Goal: Book appointment/travel/reservation

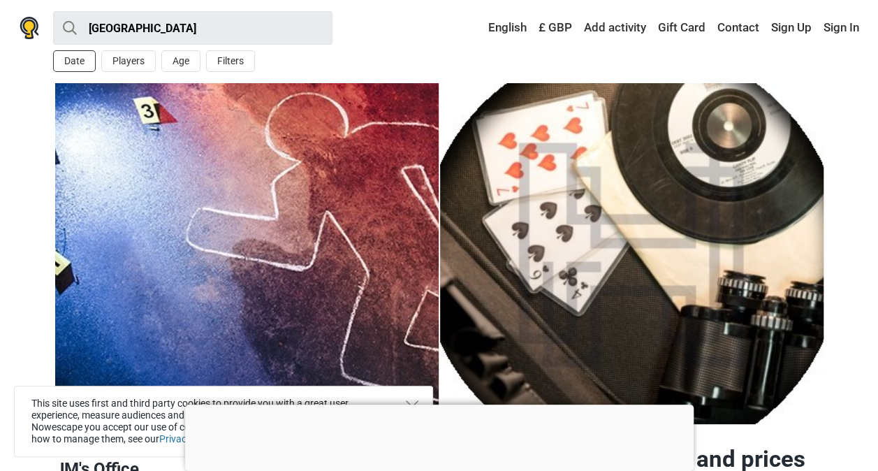
click at [87, 64] on button "Date" at bounding box center [74, 61] width 43 height 22
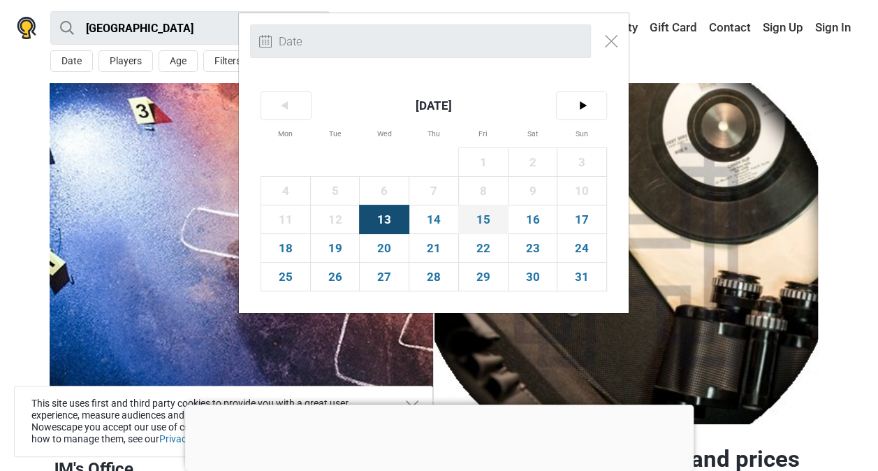
click at [475, 223] on span "15" at bounding box center [483, 219] width 49 height 28
type input "[DATE] (Fri)"
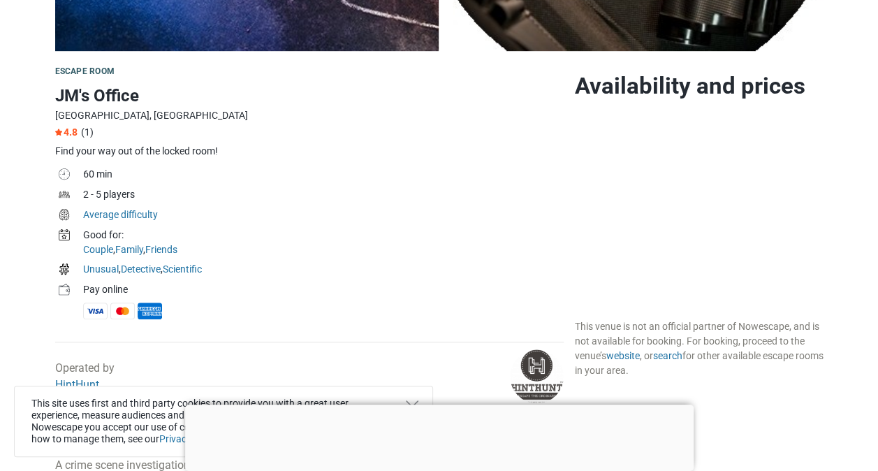
scroll to position [70, 0]
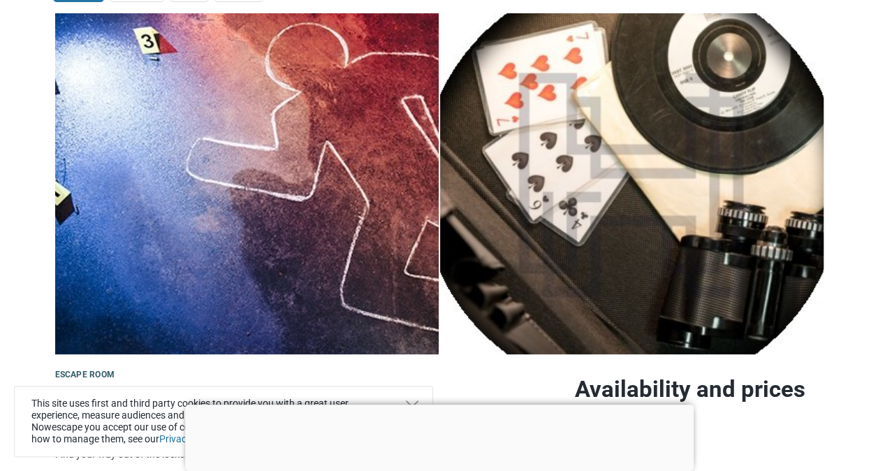
click at [254, 203] on img at bounding box center [247, 183] width 384 height 341
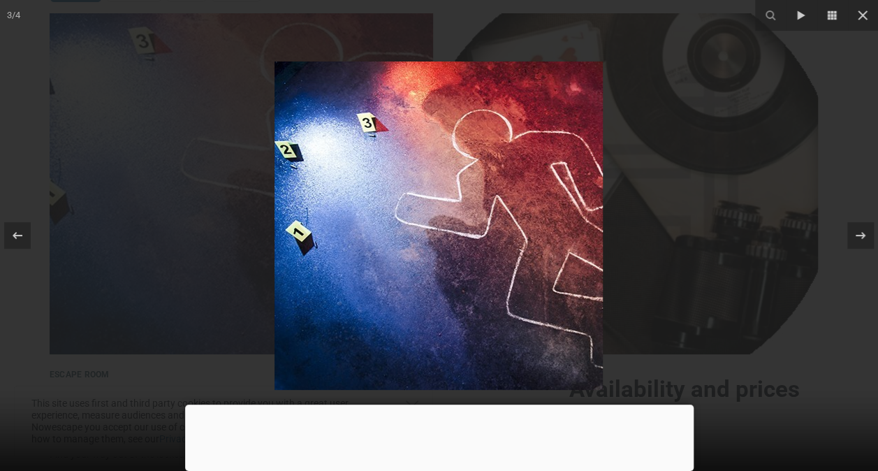
click at [443, 405] on div at bounding box center [439, 405] width 509 height 0
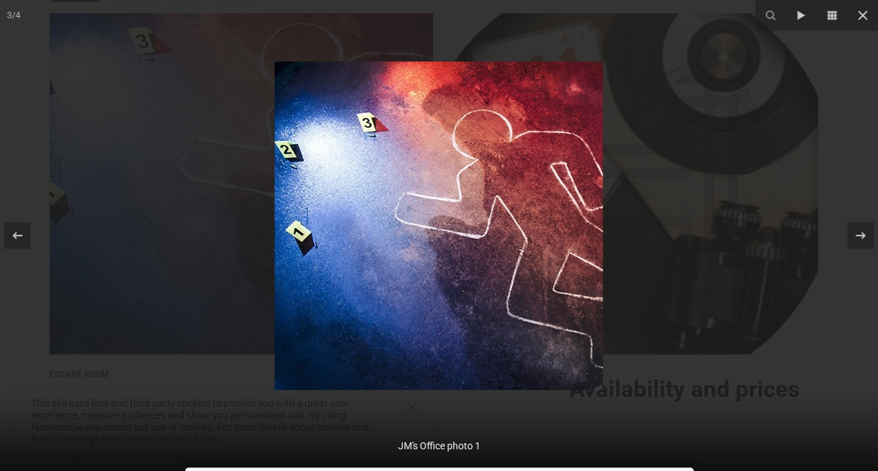
click at [226, 292] on div at bounding box center [439, 235] width 878 height 471
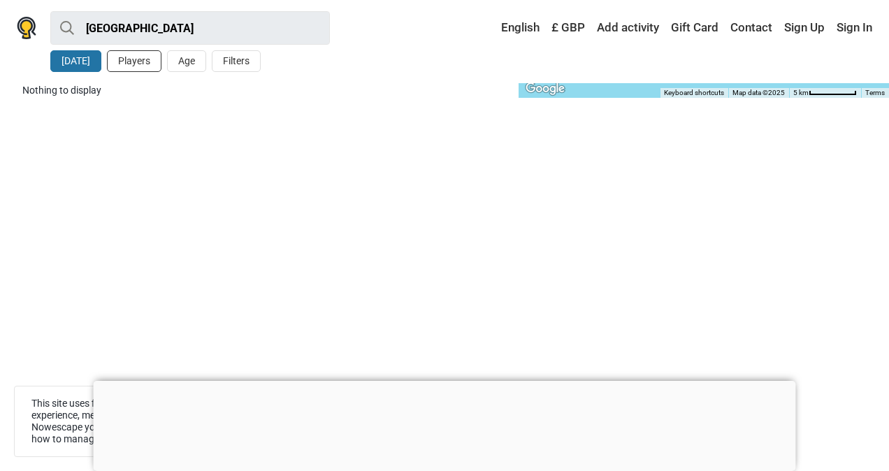
click at [145, 63] on button "Players" at bounding box center [134, 61] width 55 height 22
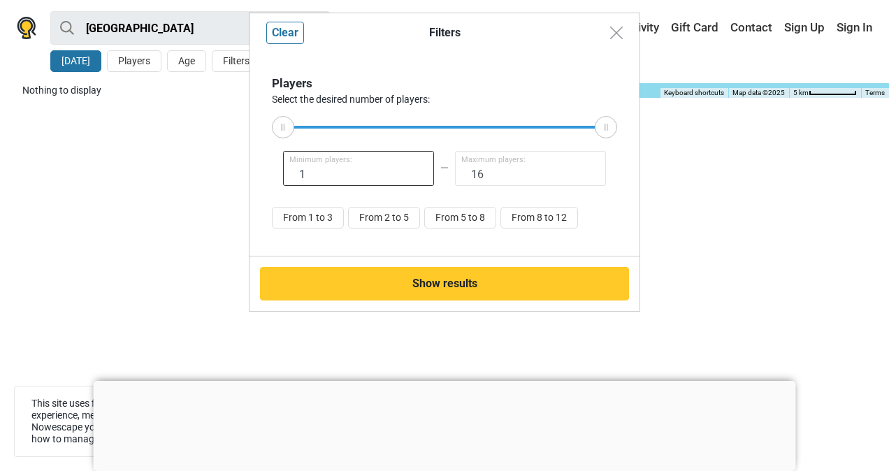
drag, startPoint x: 312, startPoint y: 172, endPoint x: 284, endPoint y: 183, distance: 30.1
click at [284, 183] on input "1" at bounding box center [358, 168] width 151 height 35
click at [307, 219] on button "From 1 to 3" at bounding box center [308, 218] width 72 height 22
type input "3"
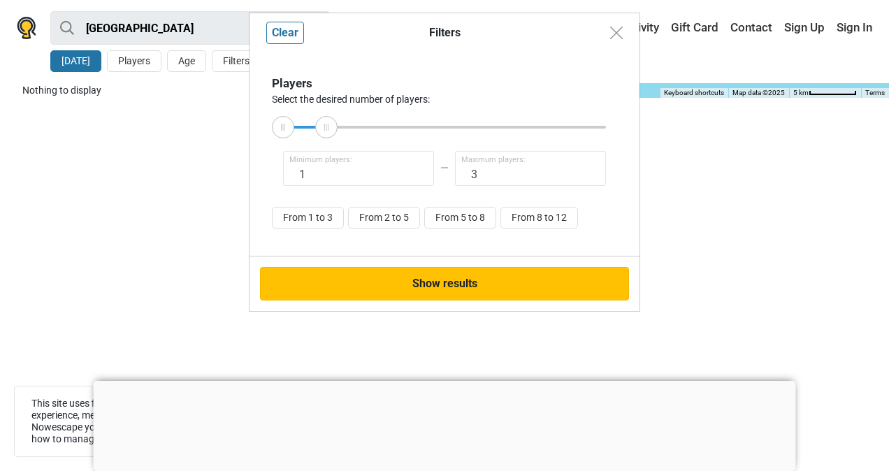
click at [318, 274] on button "Show results" at bounding box center [444, 284] width 369 height 34
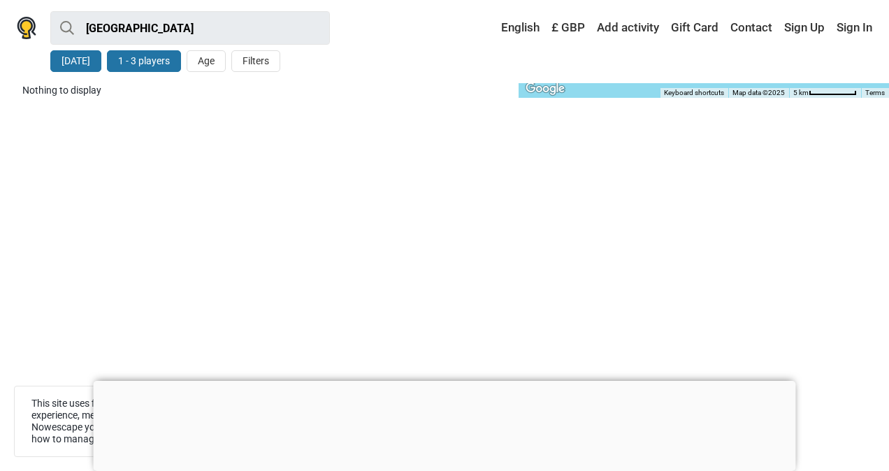
click at [78, 58] on button "[DATE]" at bounding box center [75, 61] width 51 height 22
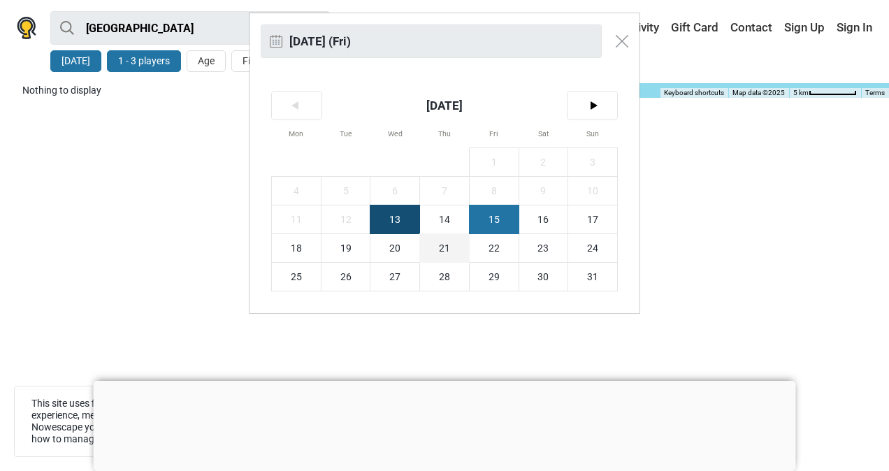
click at [456, 252] on span "21" at bounding box center [444, 248] width 49 height 28
type input "21st August (Thu)"
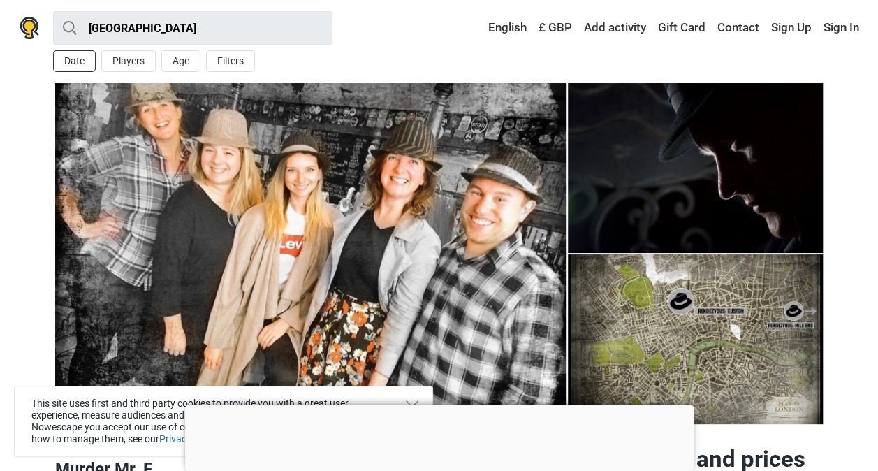
click at [77, 61] on button "Date" at bounding box center [74, 61] width 43 height 22
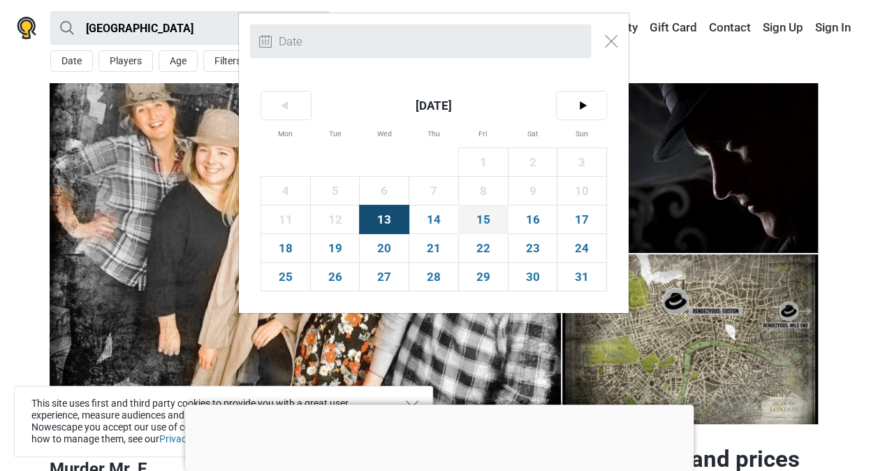
click at [494, 215] on span "15" at bounding box center [483, 219] width 49 height 28
type input "[DATE] (Fri)"
